Goal: Task Accomplishment & Management: Use online tool/utility

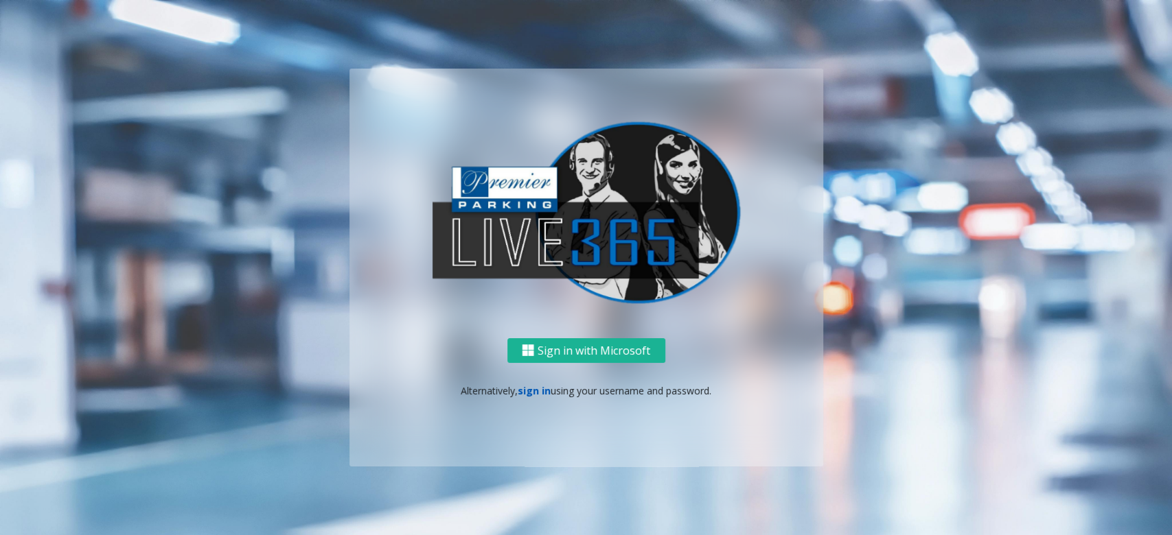
click at [527, 390] on link "sign in" at bounding box center [534, 390] width 33 height 13
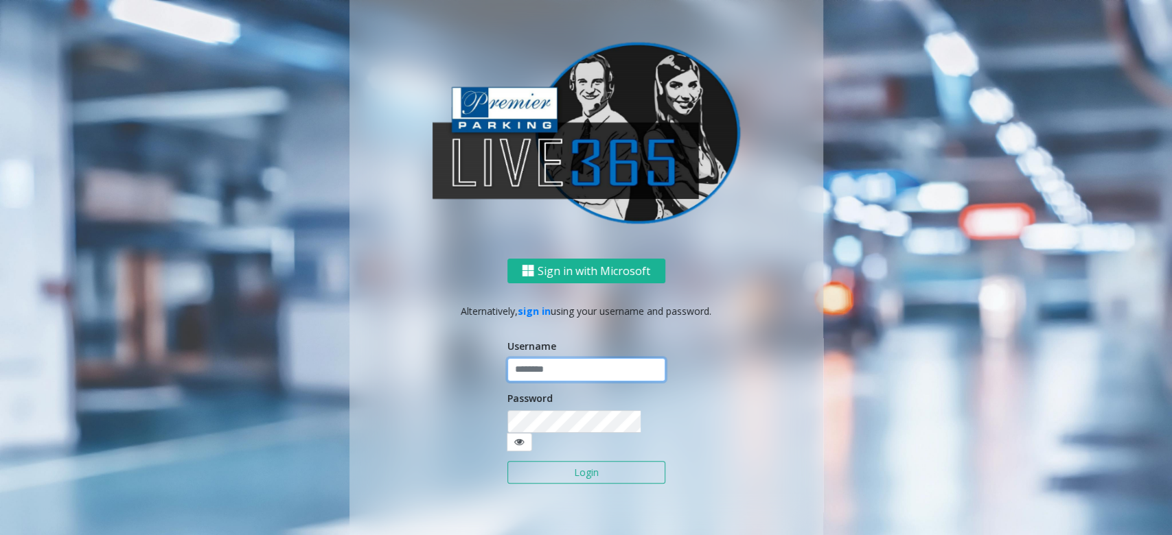
type input "******"
click at [560, 375] on input "******" at bounding box center [586, 369] width 158 height 23
click at [579, 463] on button "Login" at bounding box center [586, 472] width 158 height 23
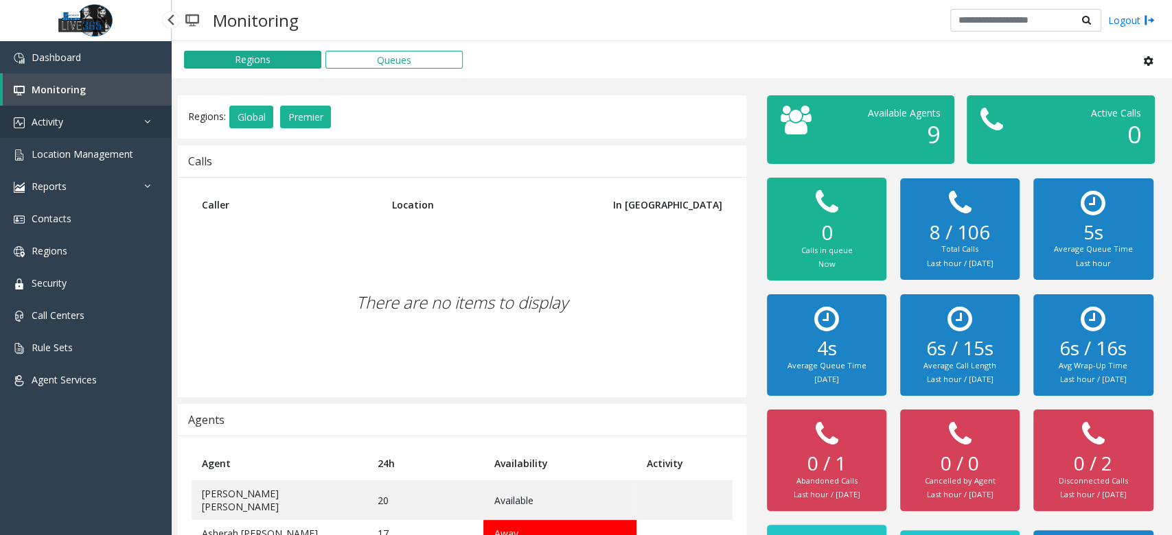
click at [92, 122] on link "Activity" at bounding box center [86, 122] width 172 height 32
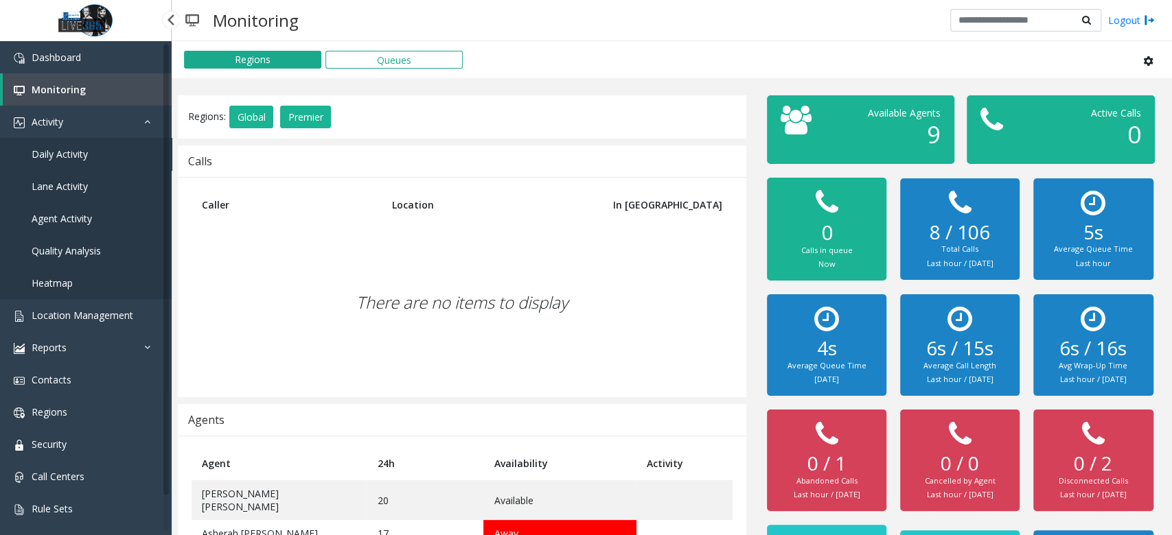
click at [96, 158] on link "Daily Activity" at bounding box center [86, 154] width 172 height 32
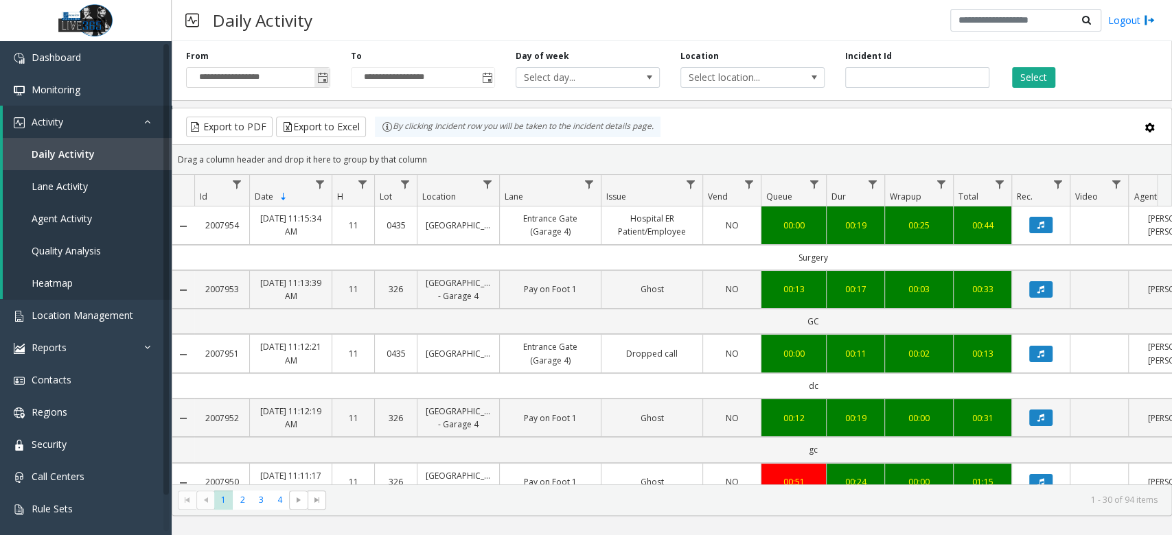
click at [323, 79] on span "Toggle popup" at bounding box center [322, 78] width 11 height 11
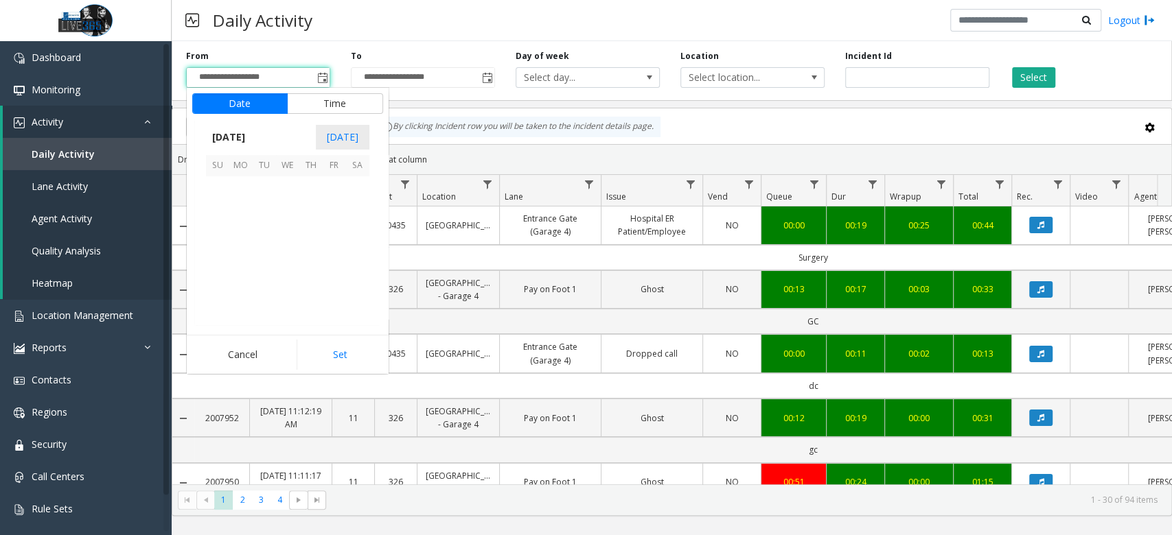
scroll to position [246383, 0]
click at [310, 216] on span "11" at bounding box center [310, 211] width 23 height 23
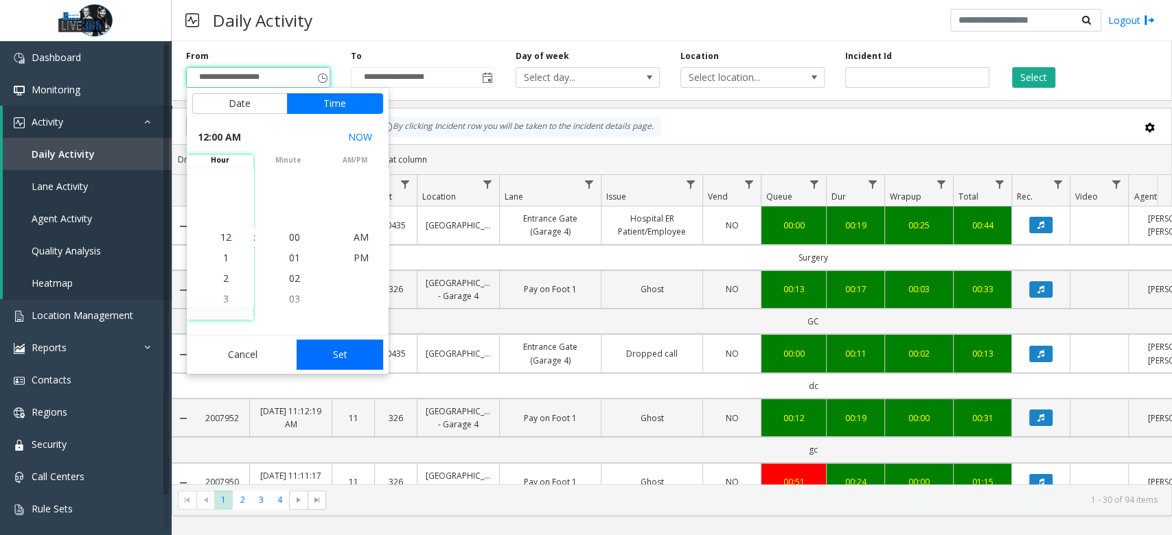
click at [354, 349] on button "Set" at bounding box center [340, 355] width 86 height 30
type input "**********"
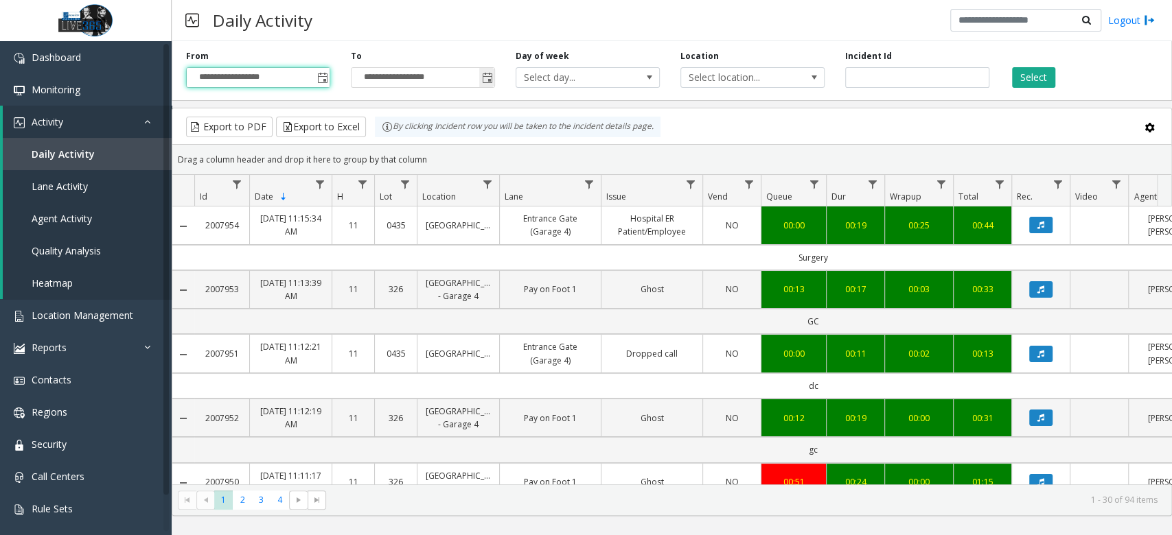
click at [492, 83] on span "Toggle popup" at bounding box center [487, 78] width 11 height 11
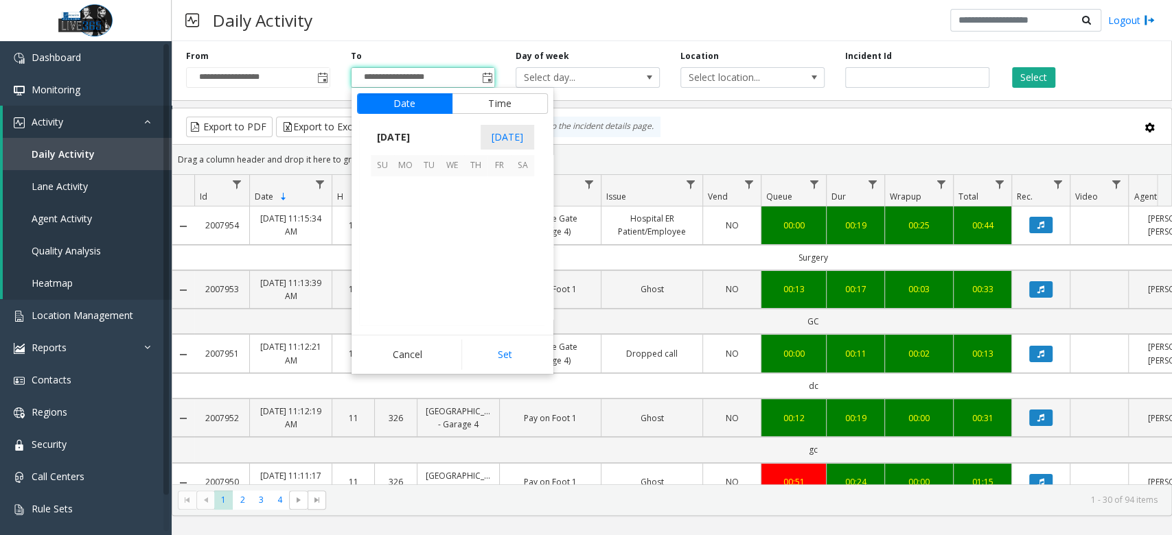
scroll to position [21, 0]
click at [476, 211] on span "11" at bounding box center [475, 211] width 23 height 23
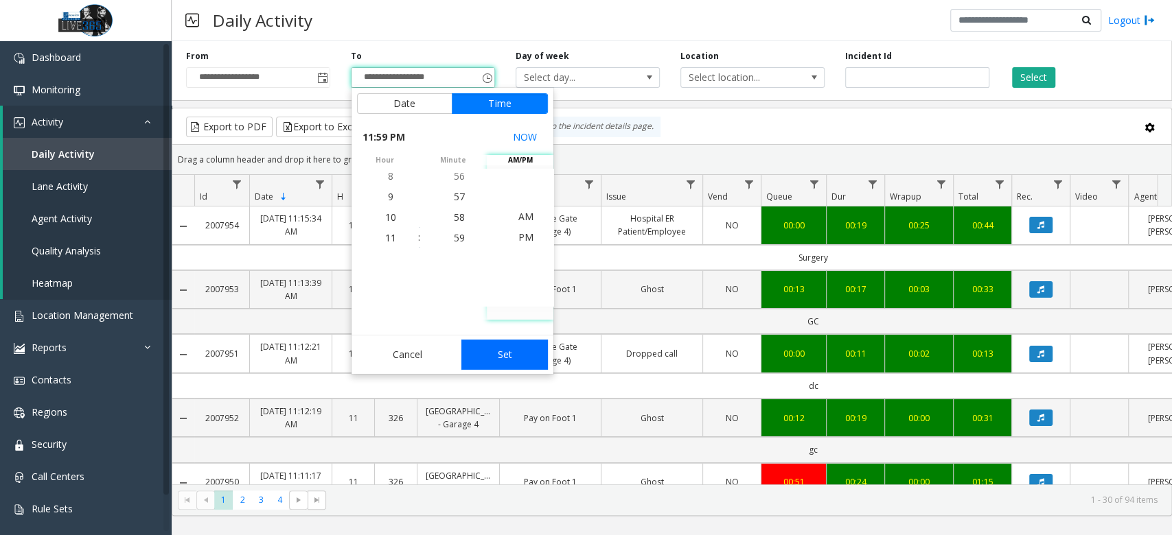
click at [515, 353] on button "Set" at bounding box center [504, 355] width 86 height 30
type input "**********"
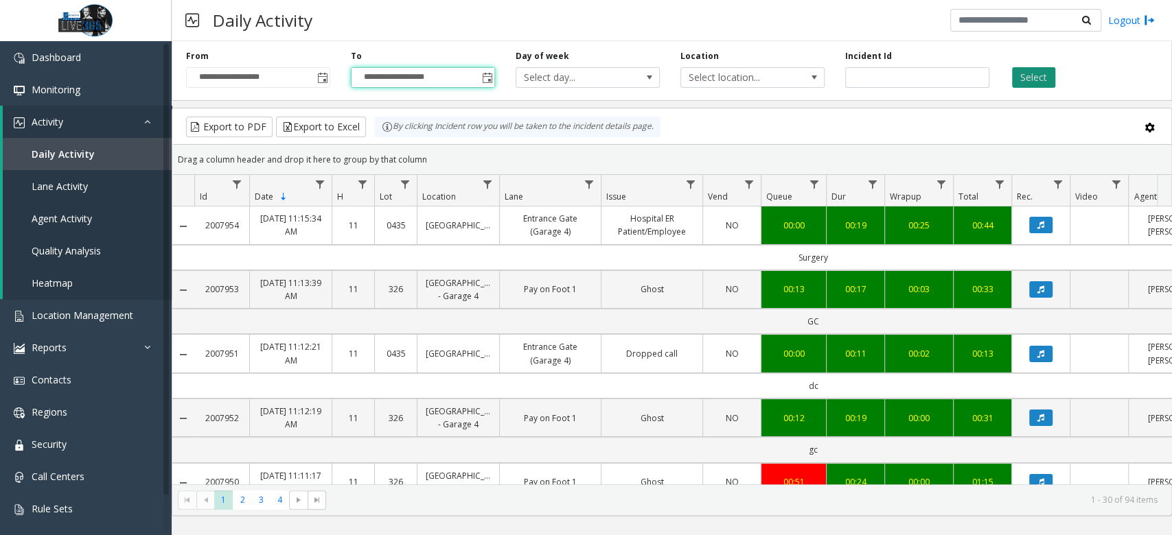
click at [1042, 80] on button "Select" at bounding box center [1033, 77] width 43 height 21
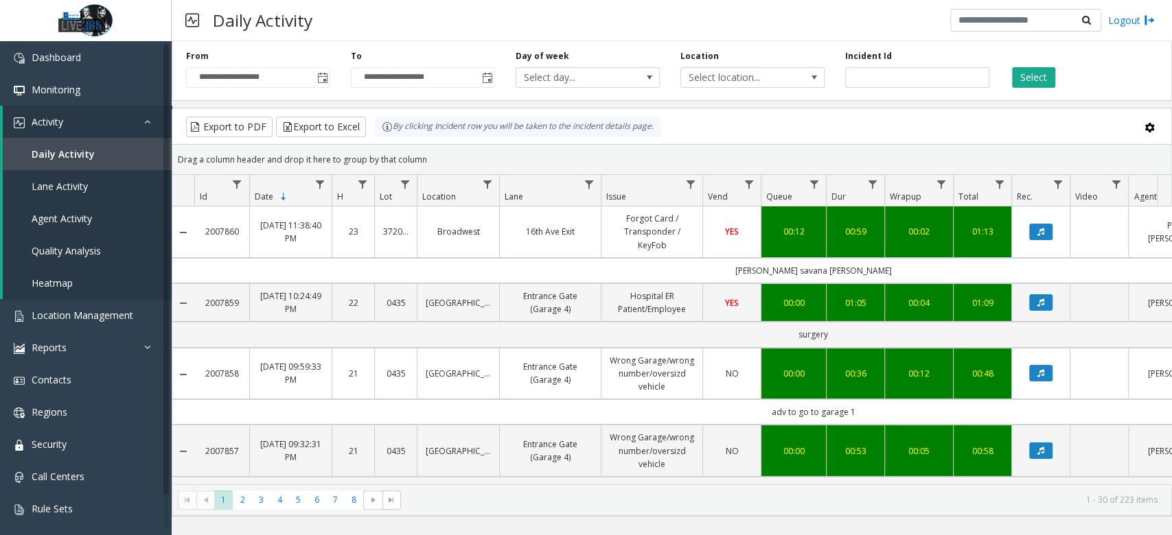
click at [557, 20] on div "Daily Activity Logout" at bounding box center [672, 20] width 1000 height 41
click at [1041, 82] on button "Select" at bounding box center [1033, 77] width 43 height 21
click at [331, 127] on button "Export to Excel" at bounding box center [321, 127] width 90 height 21
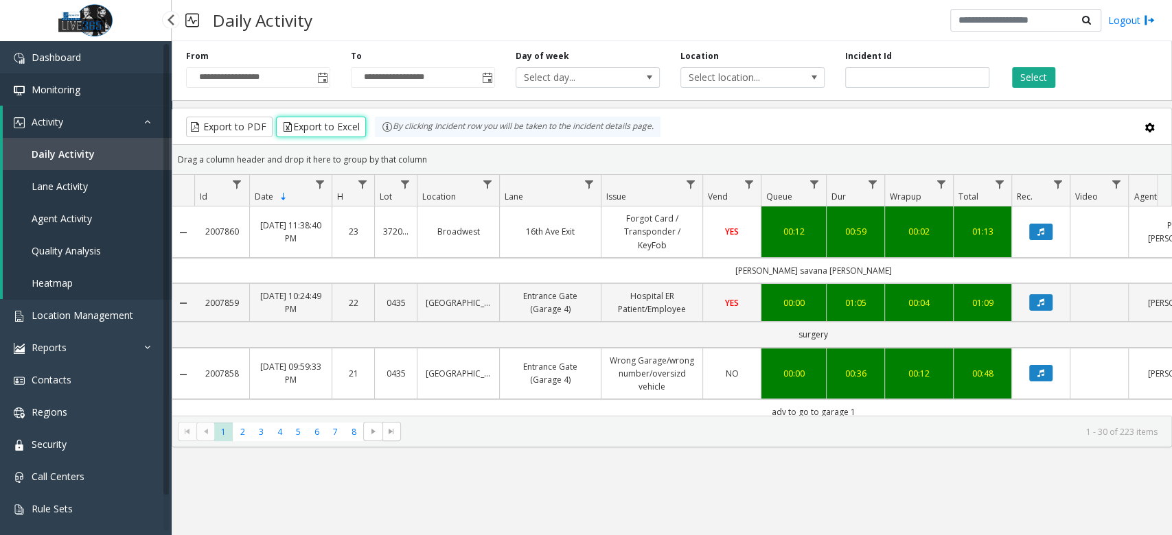
click at [71, 89] on span "Monitoring" at bounding box center [56, 89] width 49 height 13
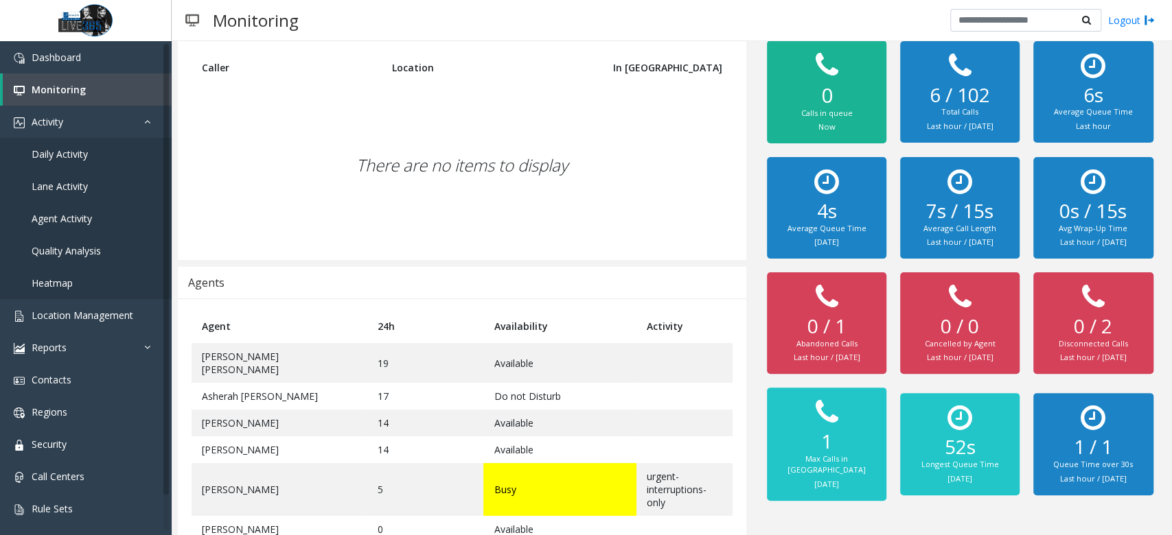
scroll to position [176, 0]
